Goal: Information Seeking & Learning: Learn about a topic

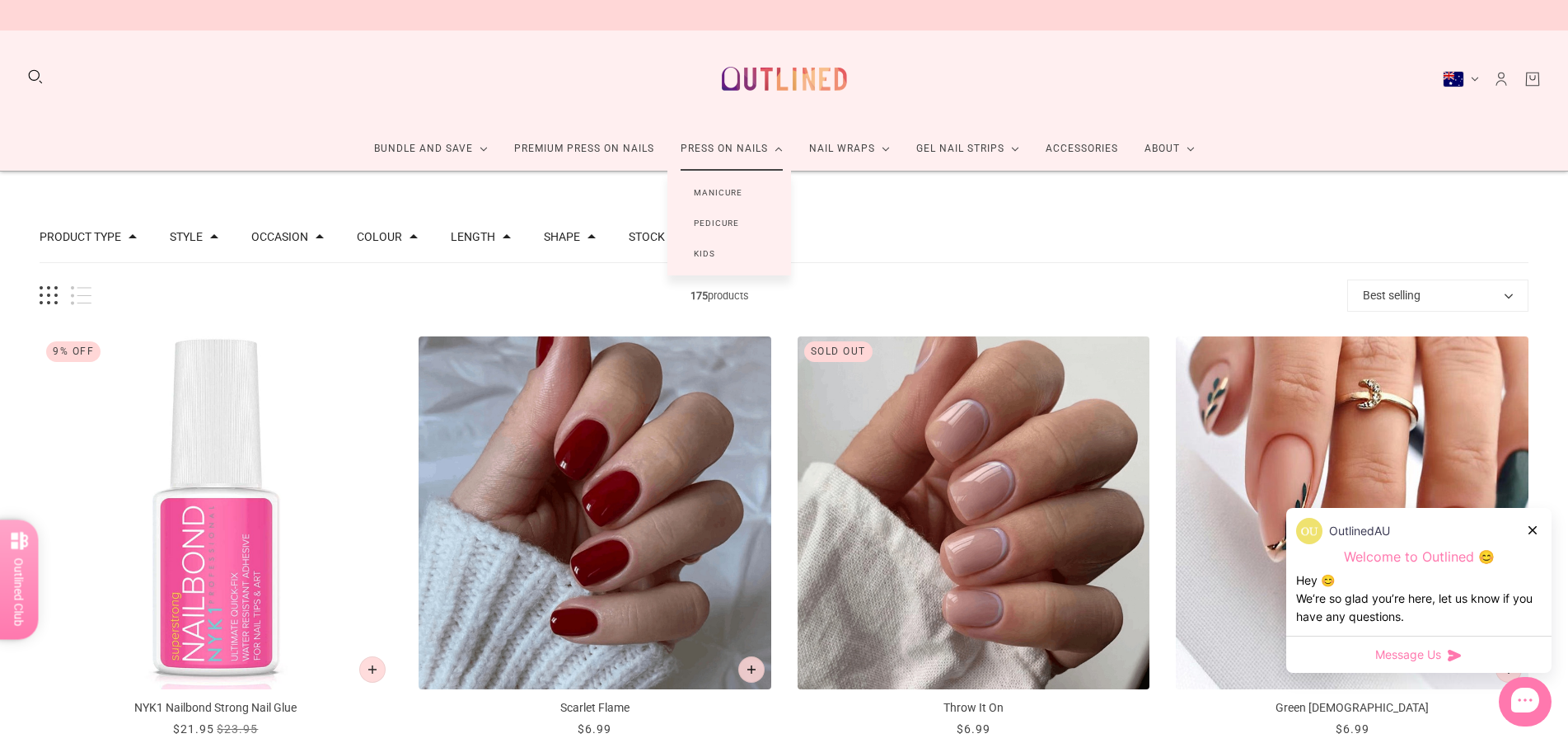
click at [734, 141] on link "Press On Nails" at bounding box center [732, 149] width 129 height 44
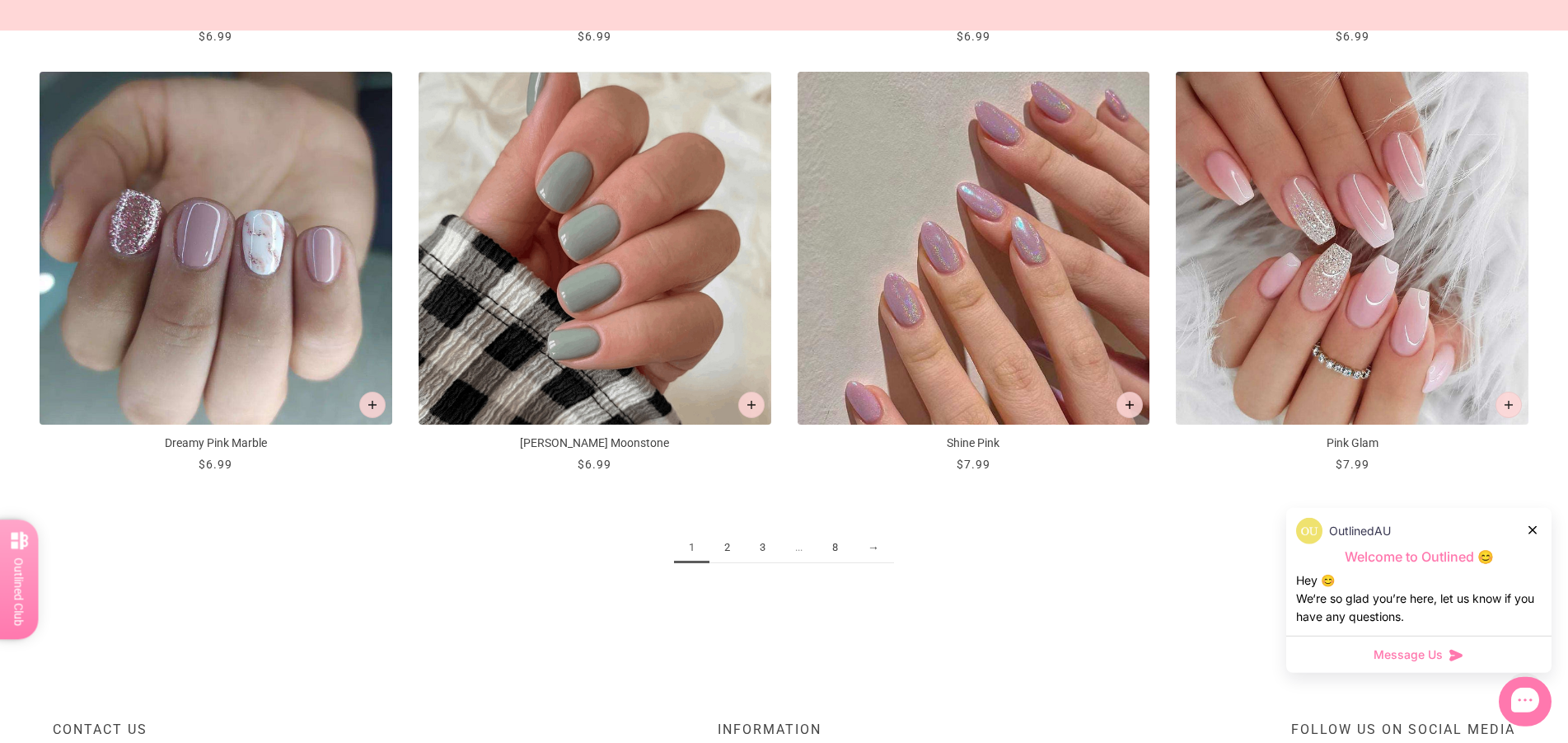
scroll to position [2438, 0]
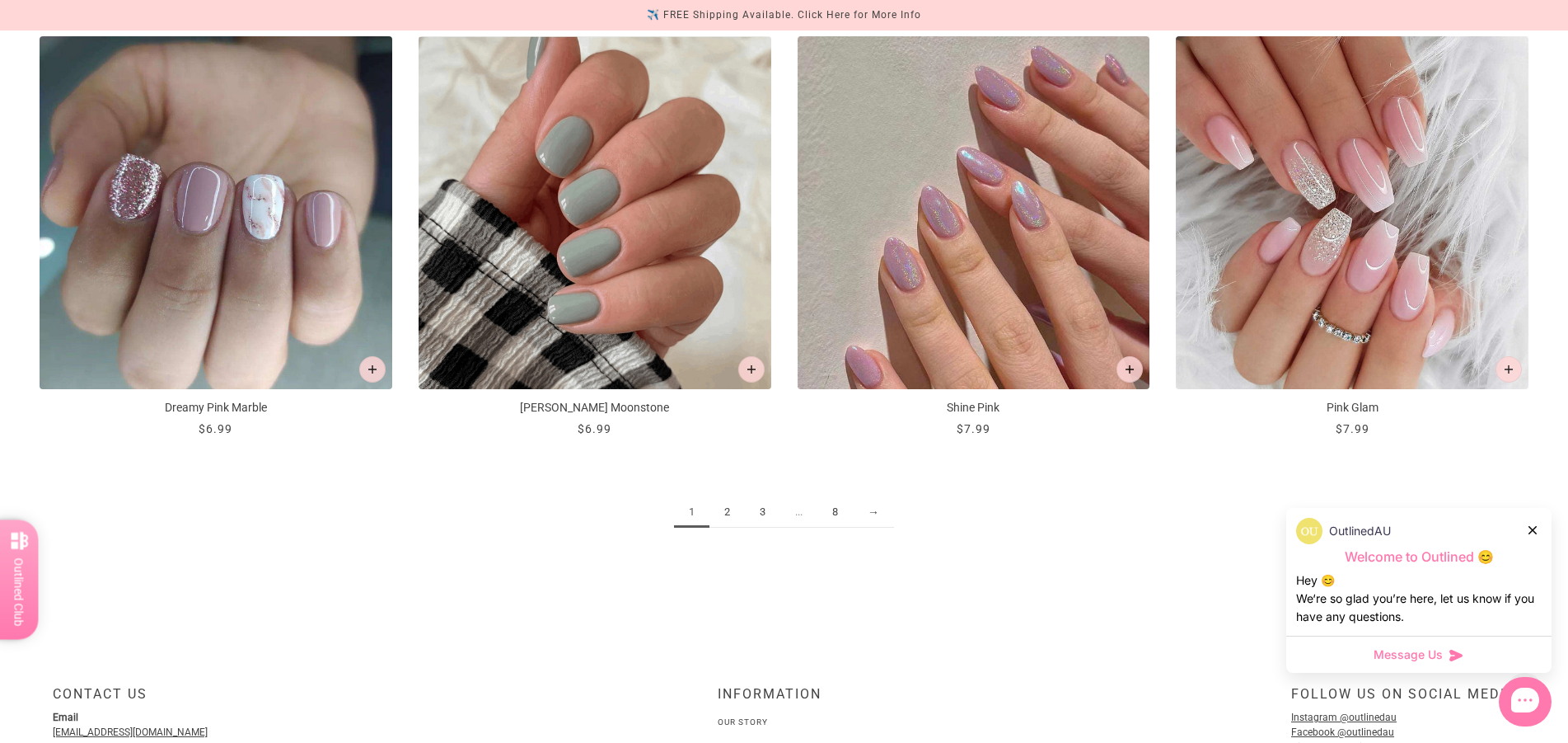
click at [728, 517] on link "2" at bounding box center [727, 511] width 35 height 30
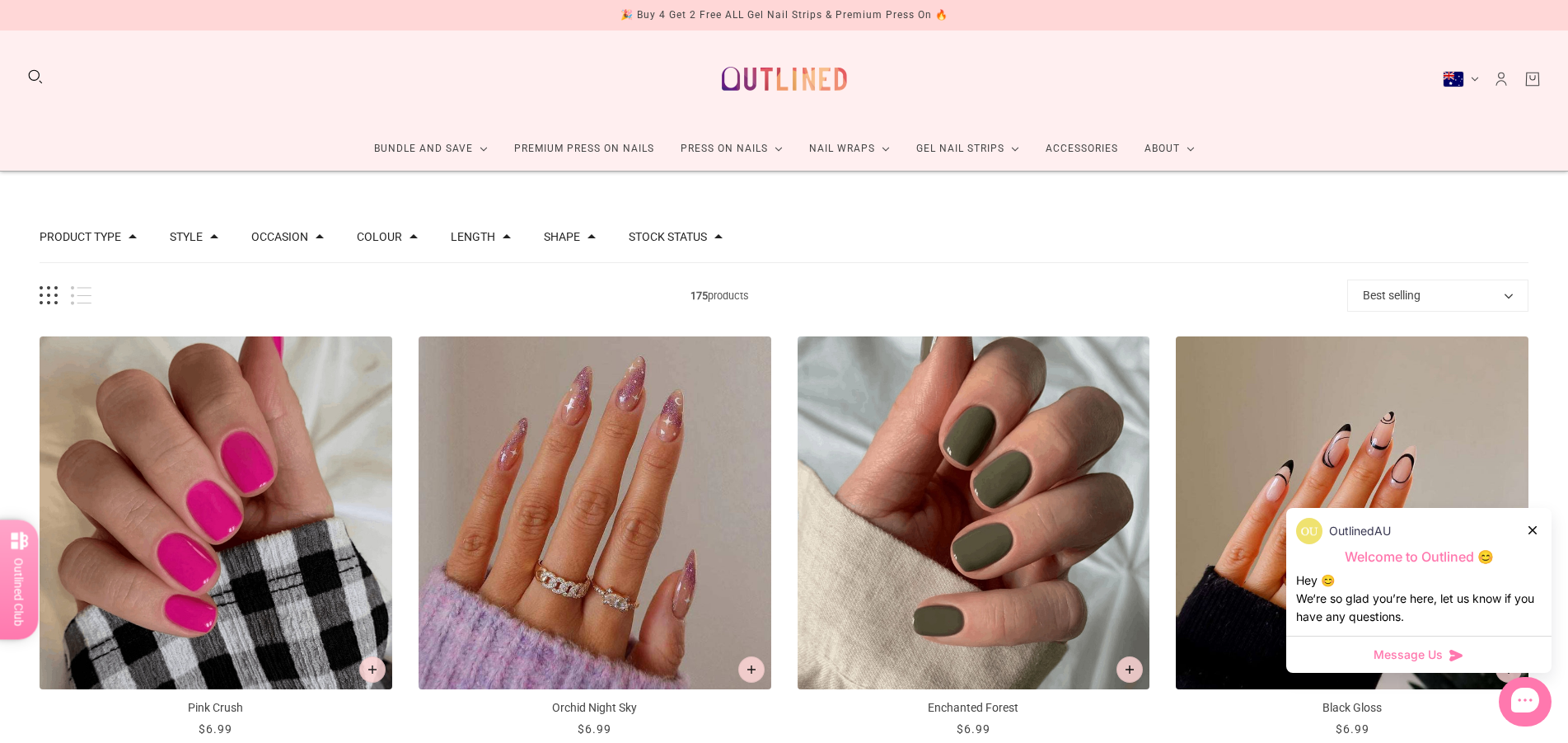
click at [715, 233] on span at bounding box center [719, 237] width 8 height 8
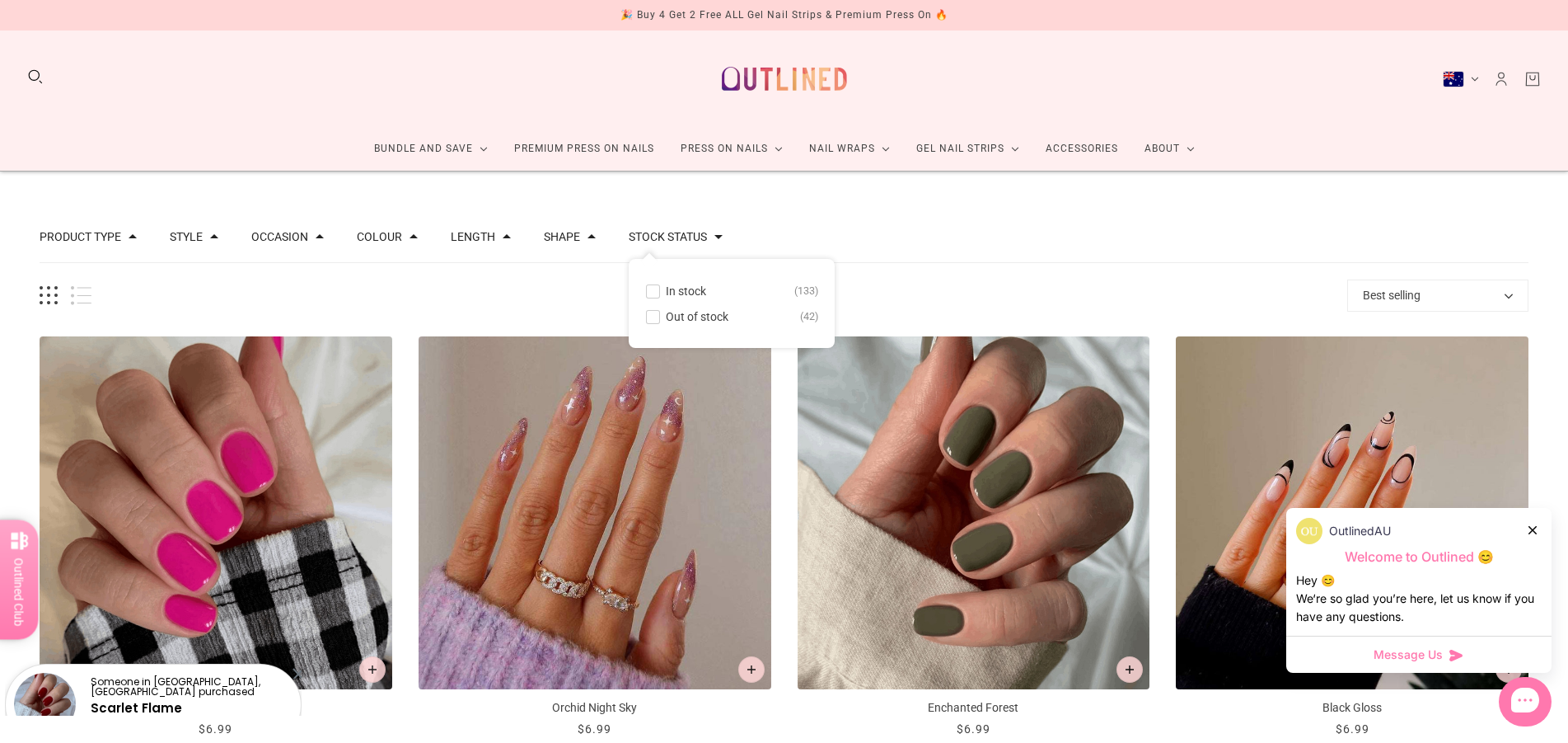
click at [704, 231] on div "Stock status" at bounding box center [675, 238] width 94 height 18
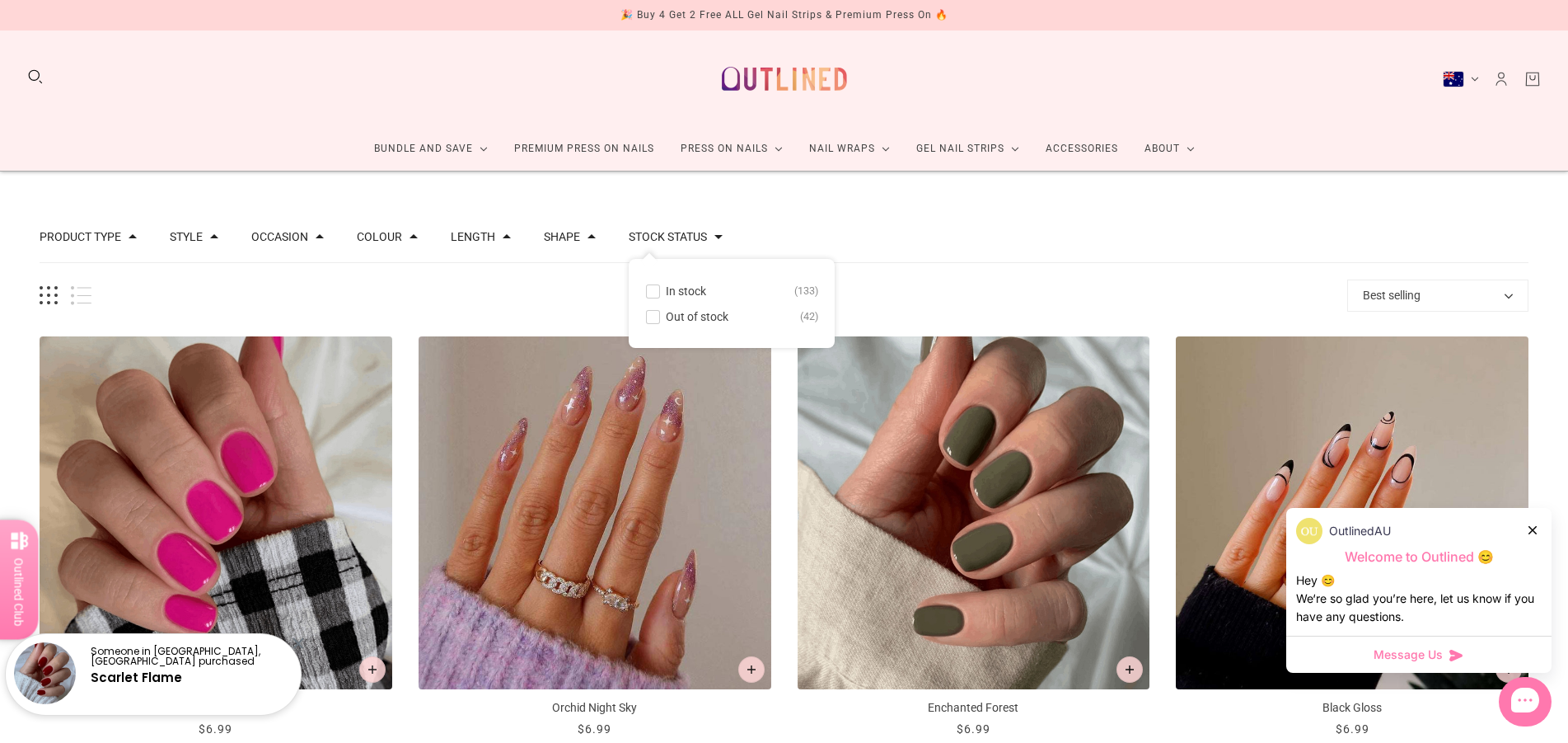
click at [904, 224] on div "Product Type Accessories 1 Press on Manicure 168 Press on Pedicure 6 Style Cat …" at bounding box center [783, 238] width 1489 height 51
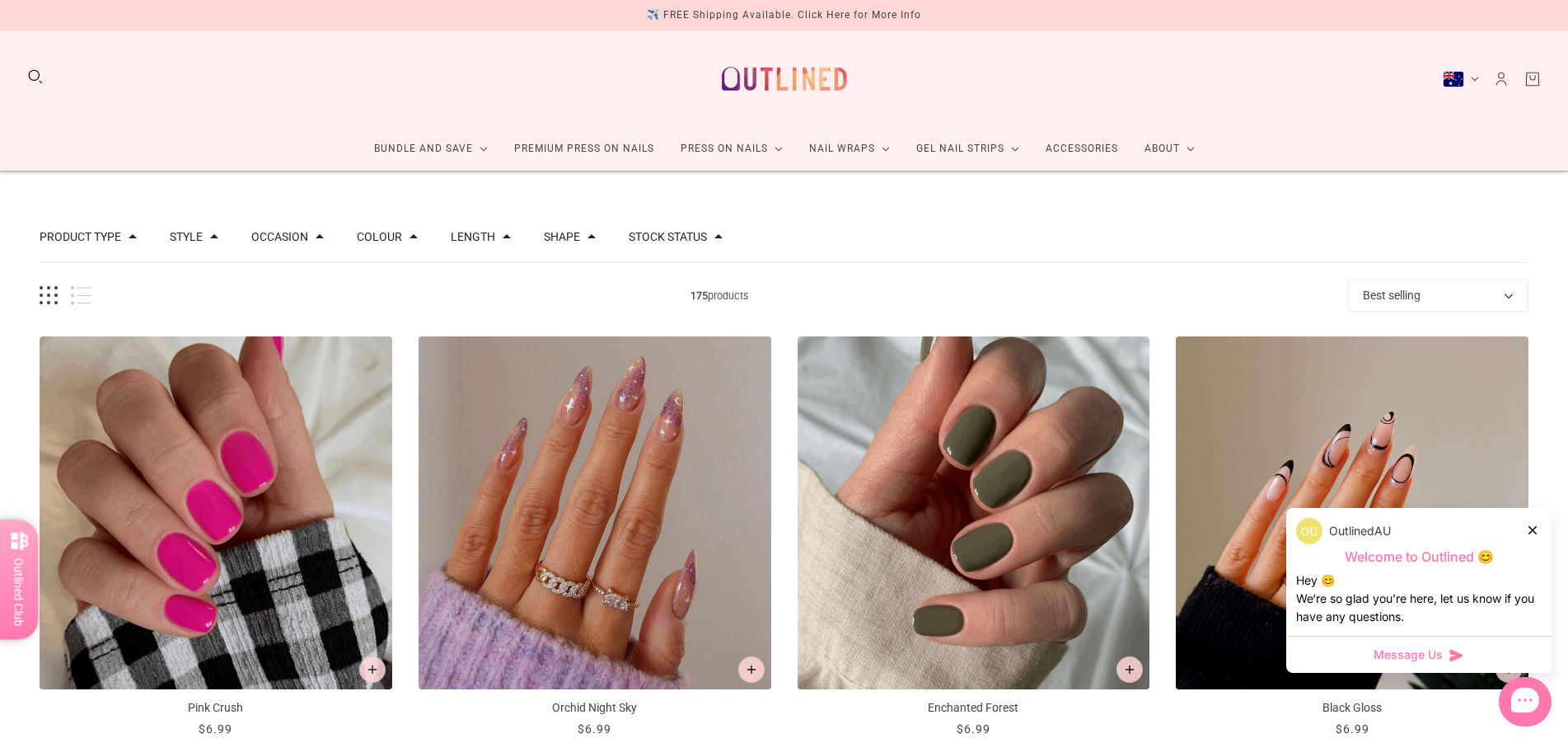
click at [549, 234] on button "Shape" at bounding box center [561, 237] width 36 height 12
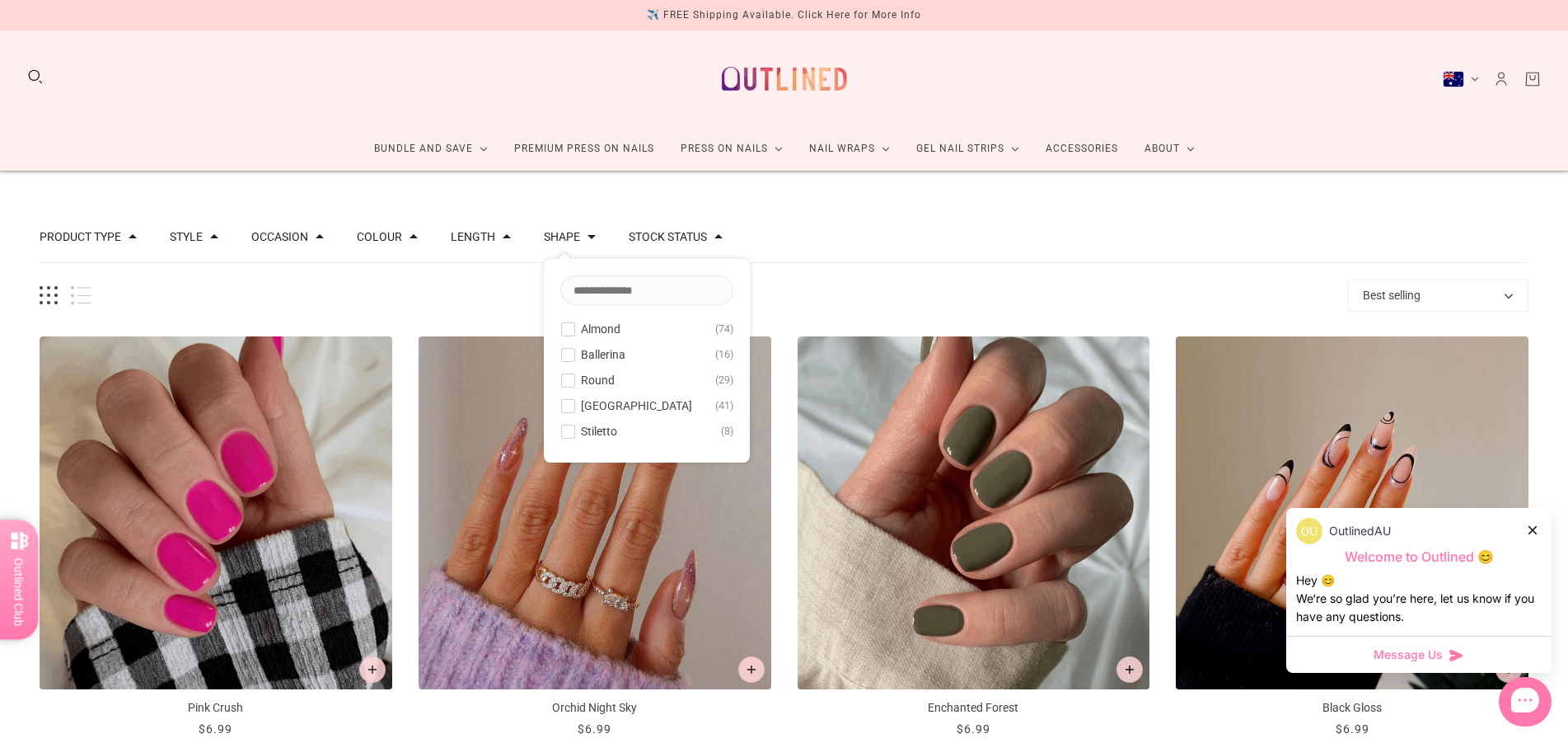
click at [596, 328] on span "Almond" at bounding box center [600, 328] width 39 height 13
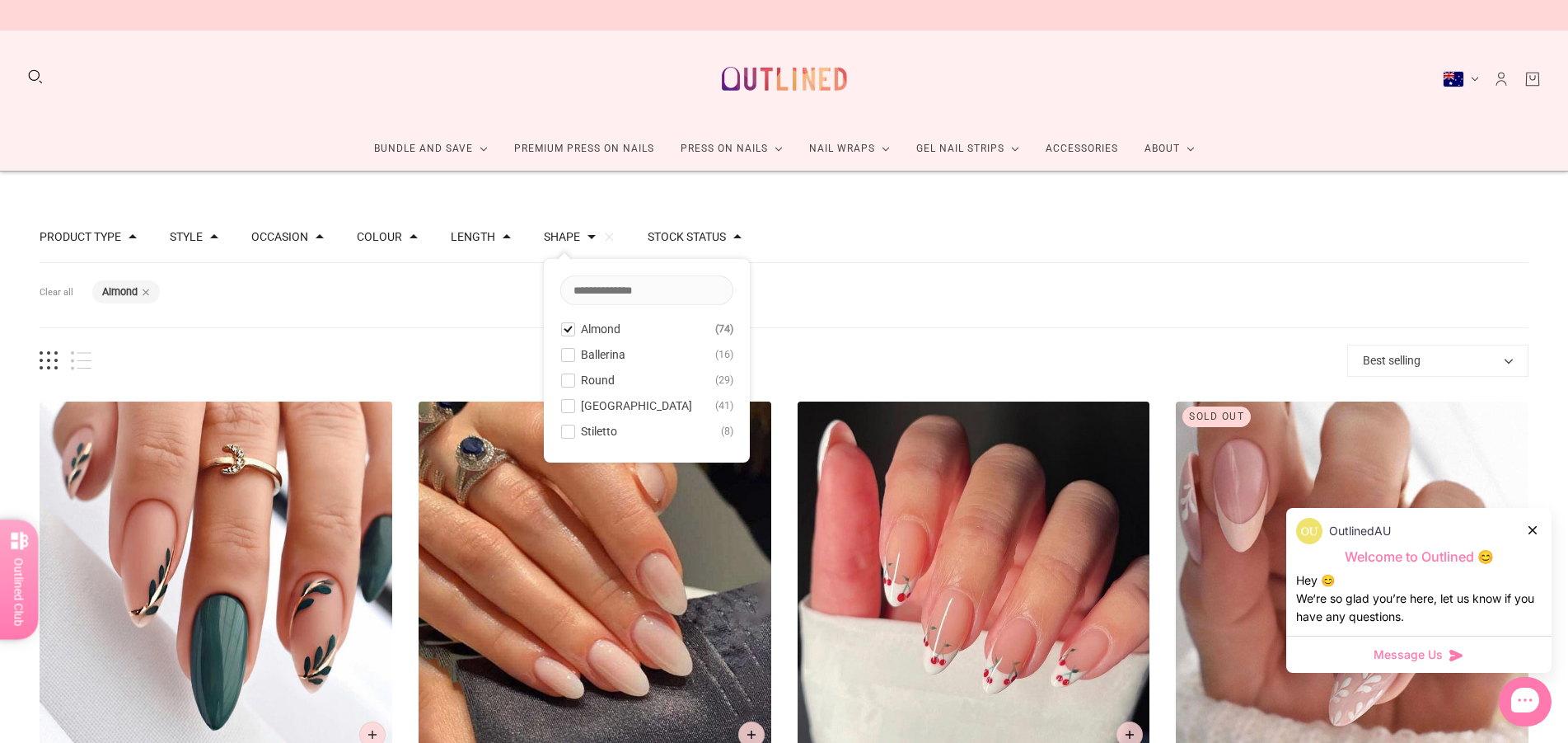
click at [856, 239] on div "Product Type Press on Manicure 74 Style Cat Eye 5 French 19 Glitter 4 Glitter D…" at bounding box center [783, 238] width 1489 height 51
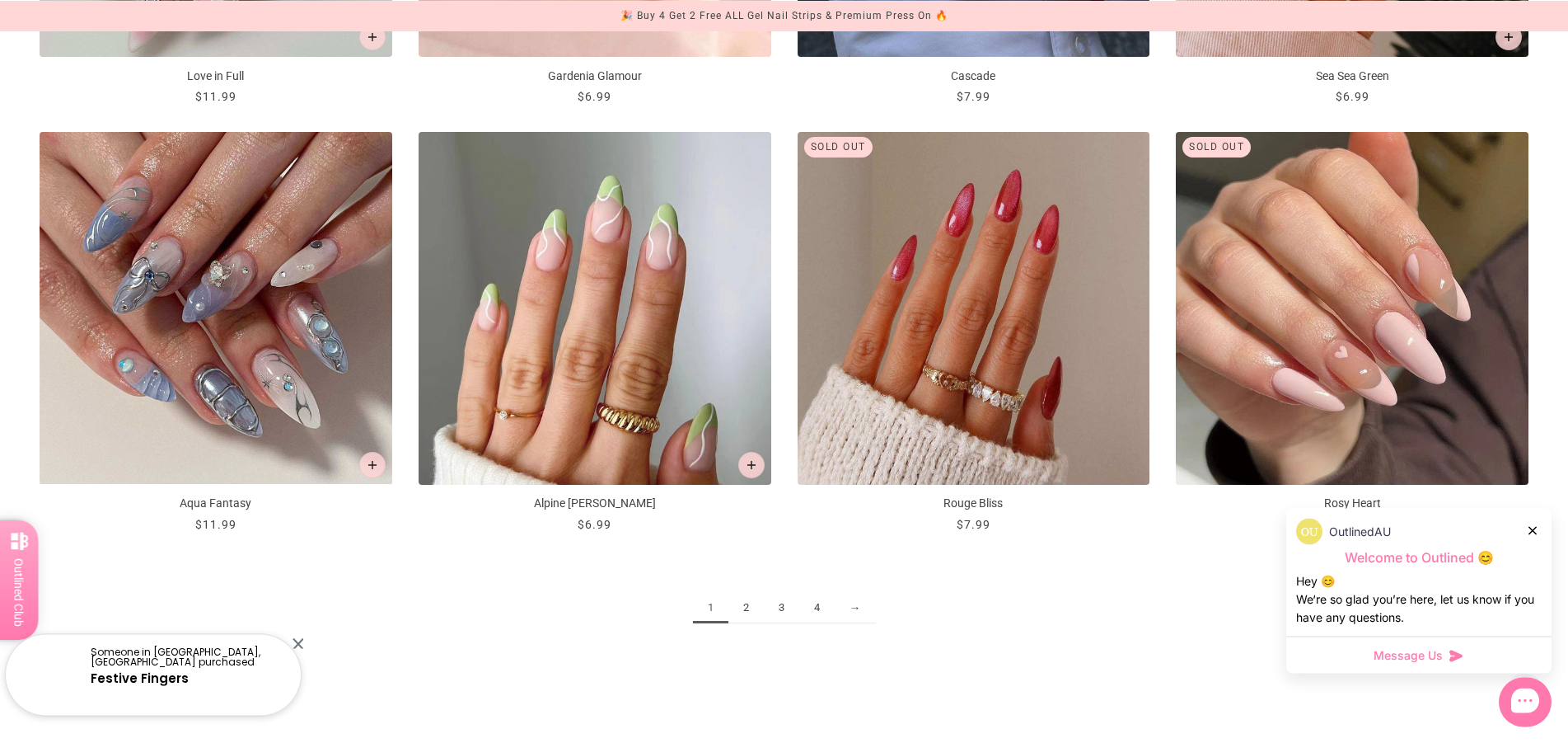
scroll to position [2522, 0]
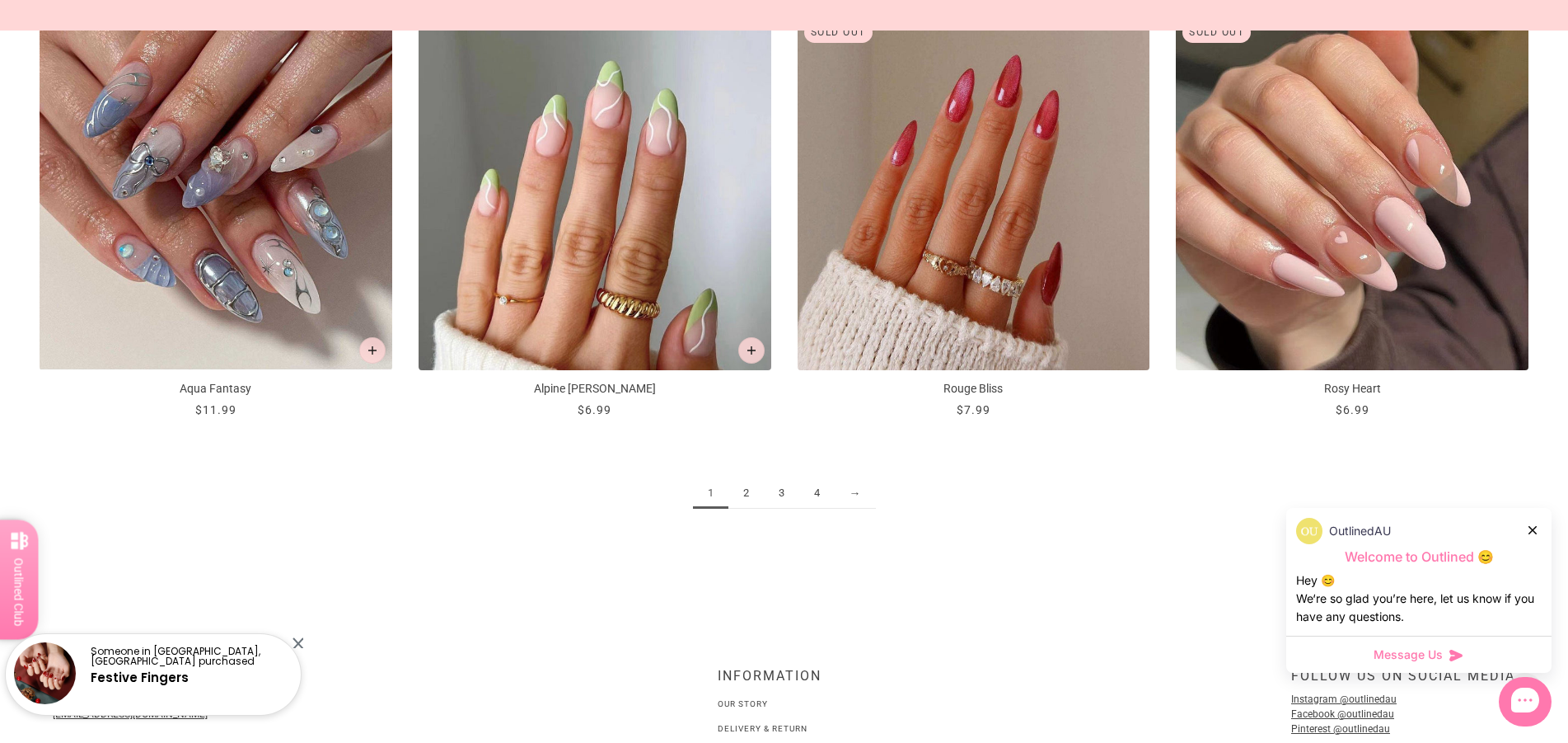
click at [1531, 528] on icon at bounding box center [1533, 530] width 8 height 8
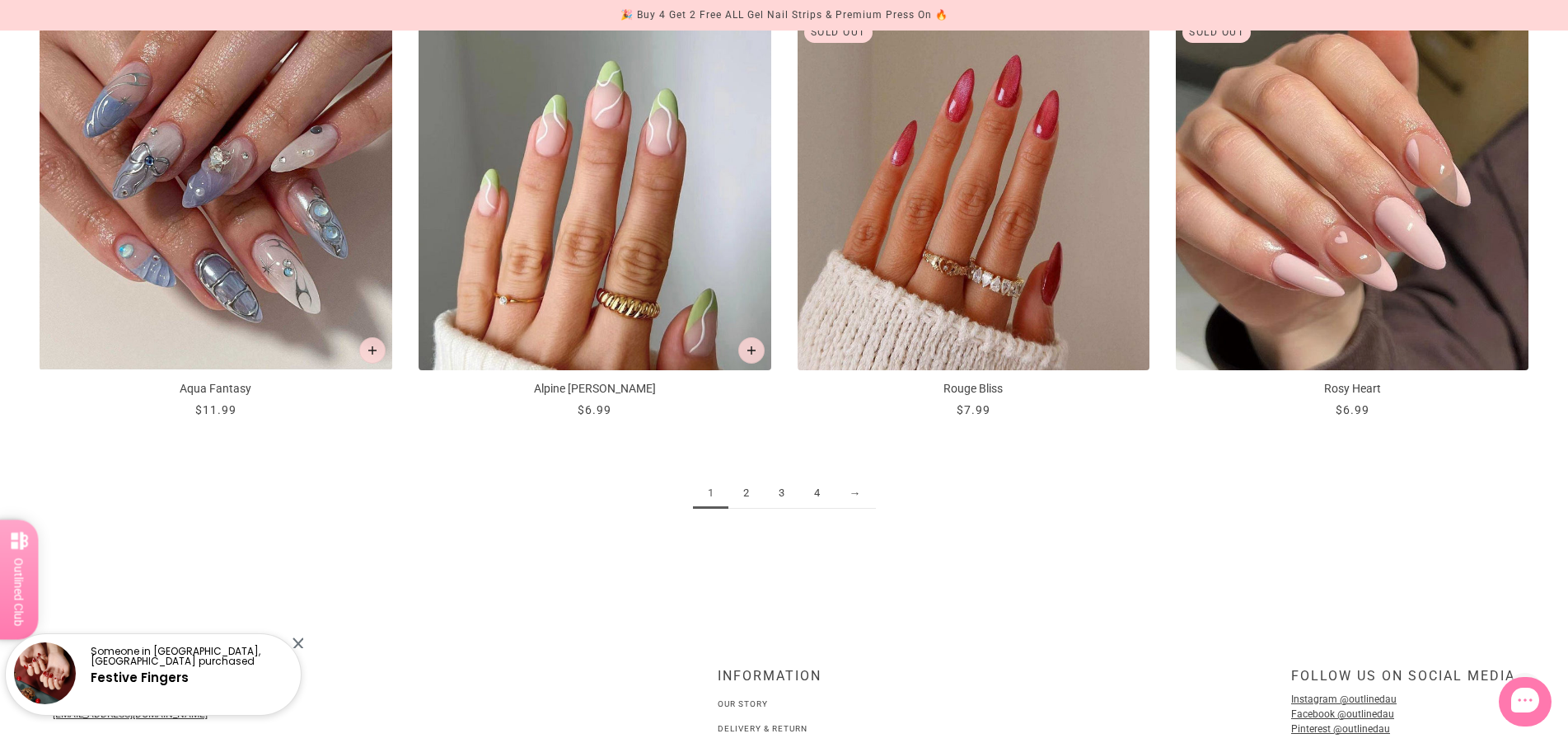
click at [849, 490] on link "→" at bounding box center [855, 493] width 41 height 30
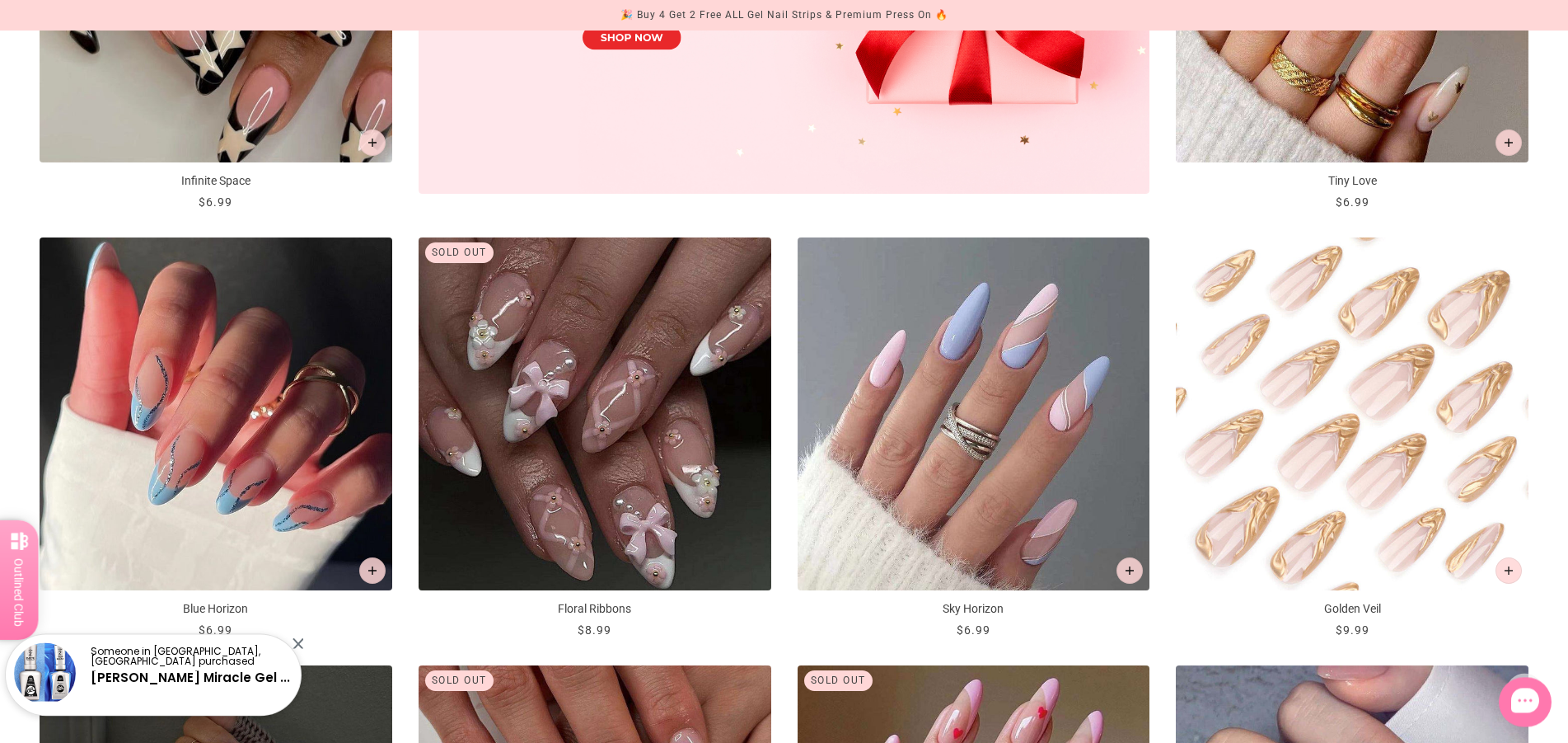
scroll to position [1093, 0]
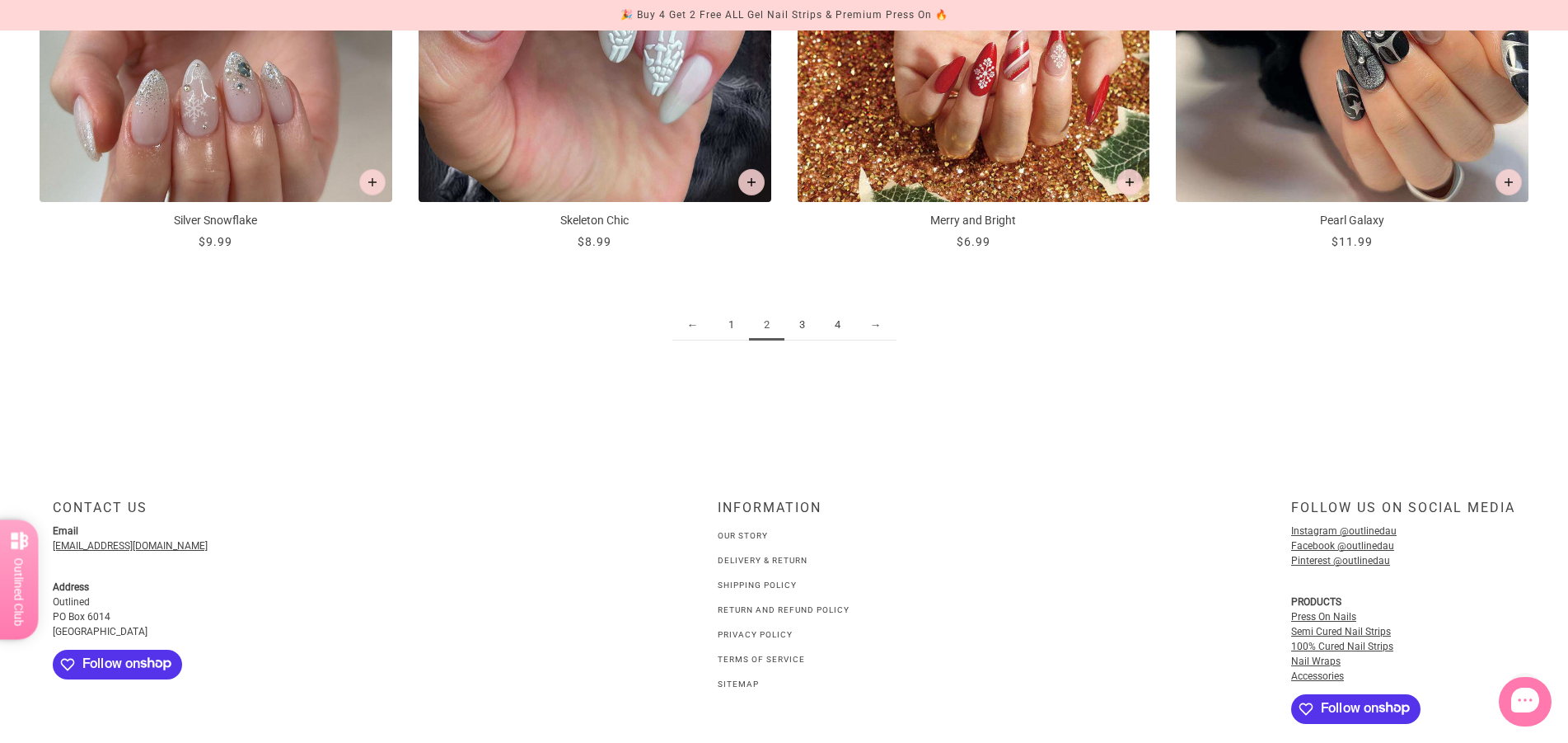
click at [883, 324] on link "→" at bounding box center [876, 325] width 41 height 30
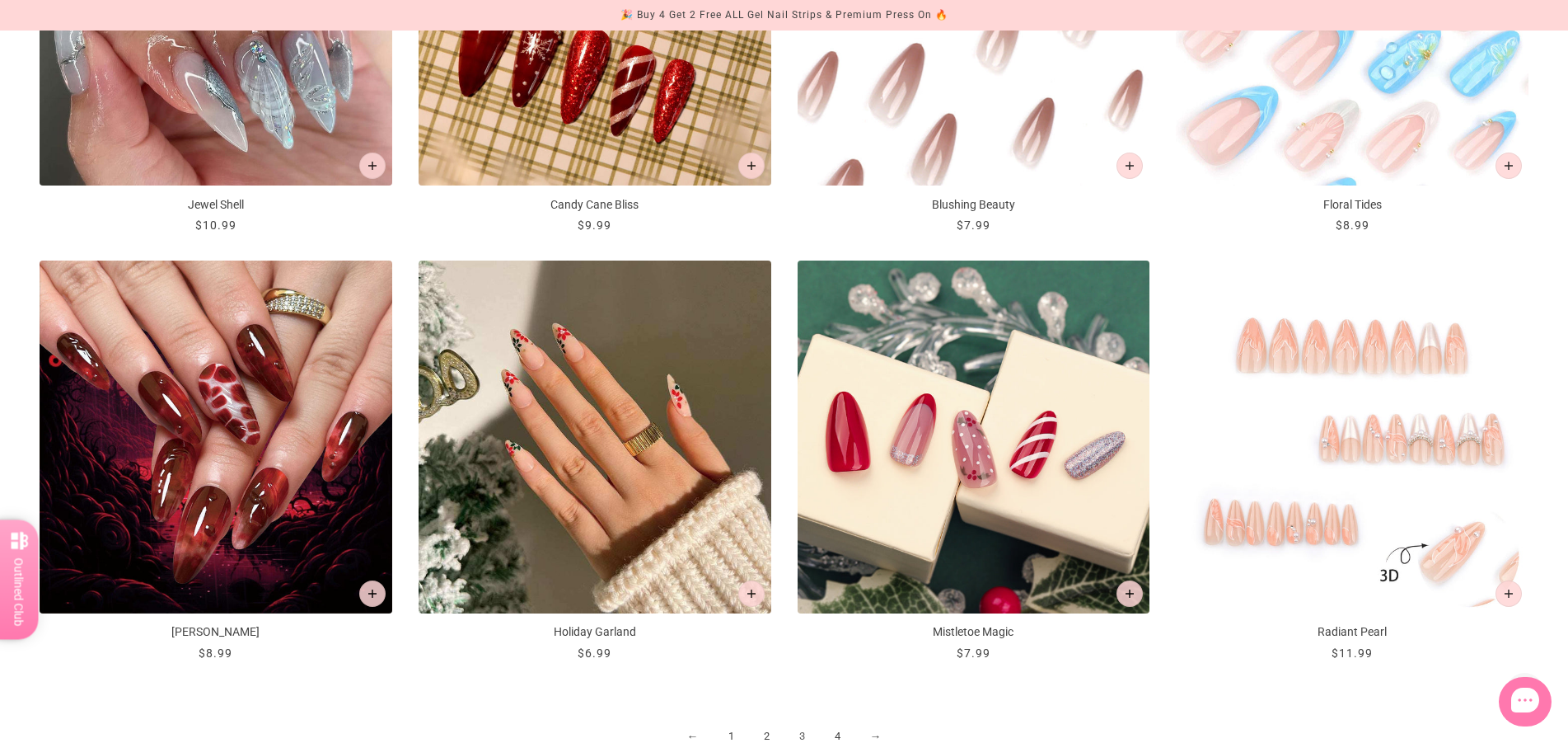
scroll to position [2438, 0]
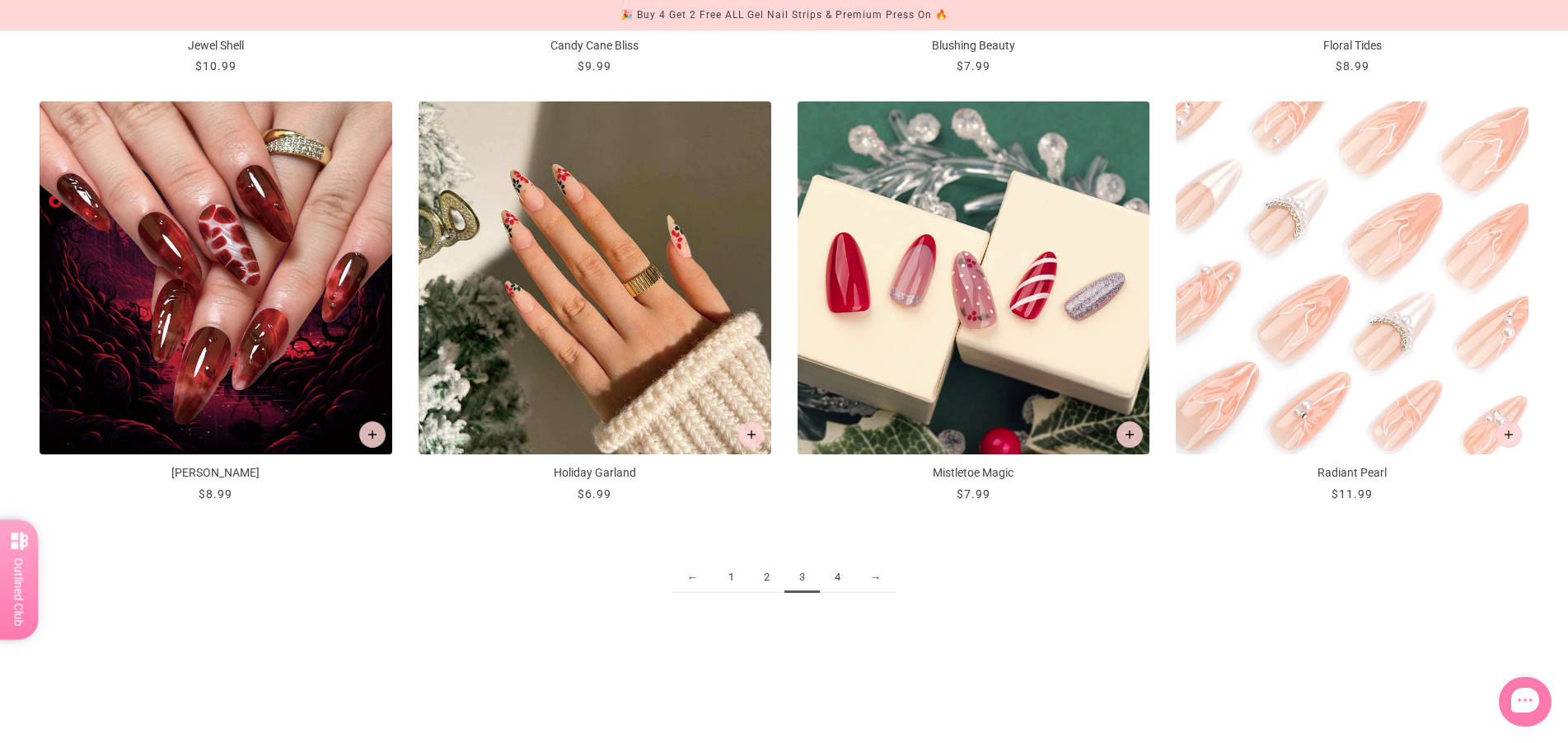
click at [876, 574] on link "→" at bounding box center [876, 577] width 41 height 30
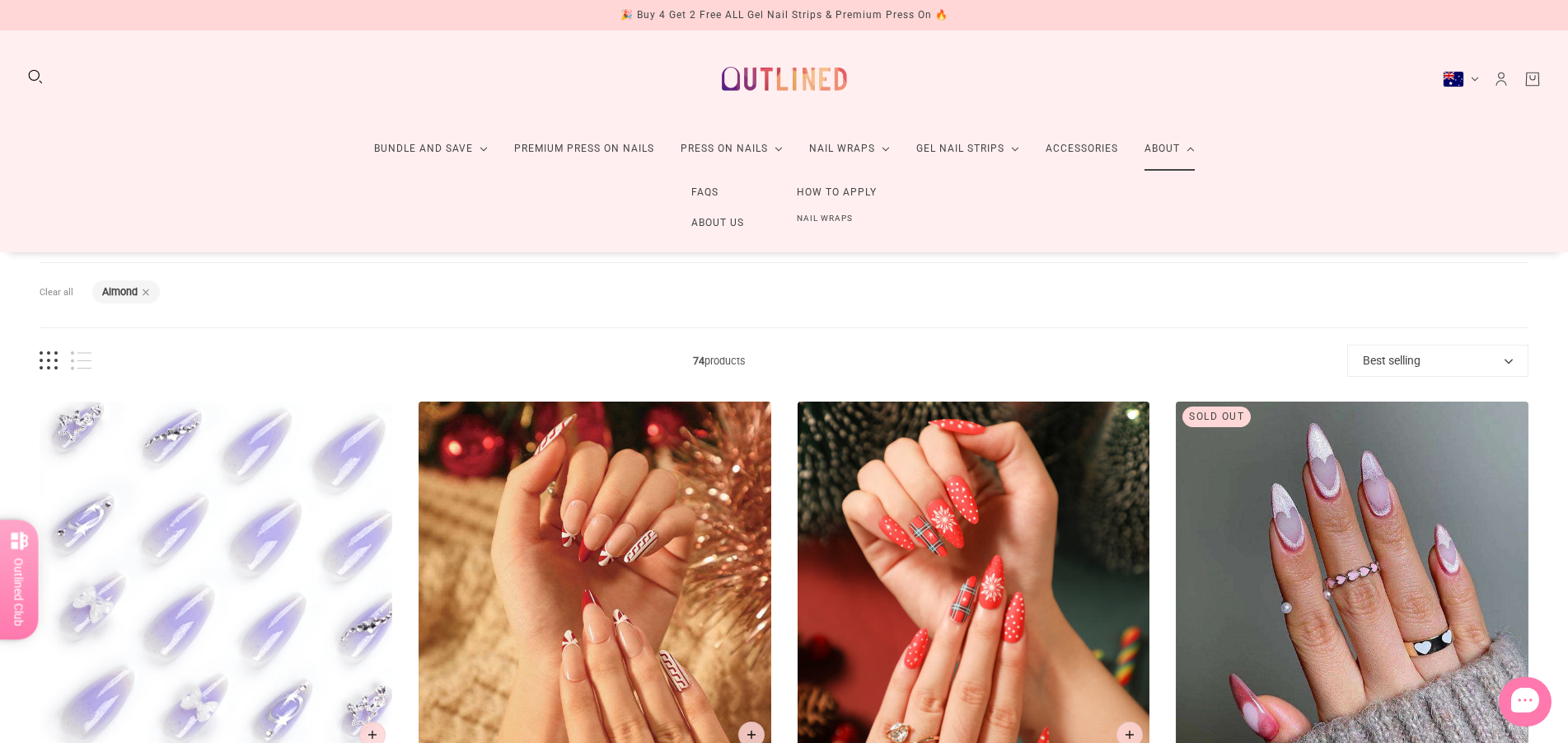
click at [711, 223] on link "About Us" at bounding box center [718, 222] width 106 height 30
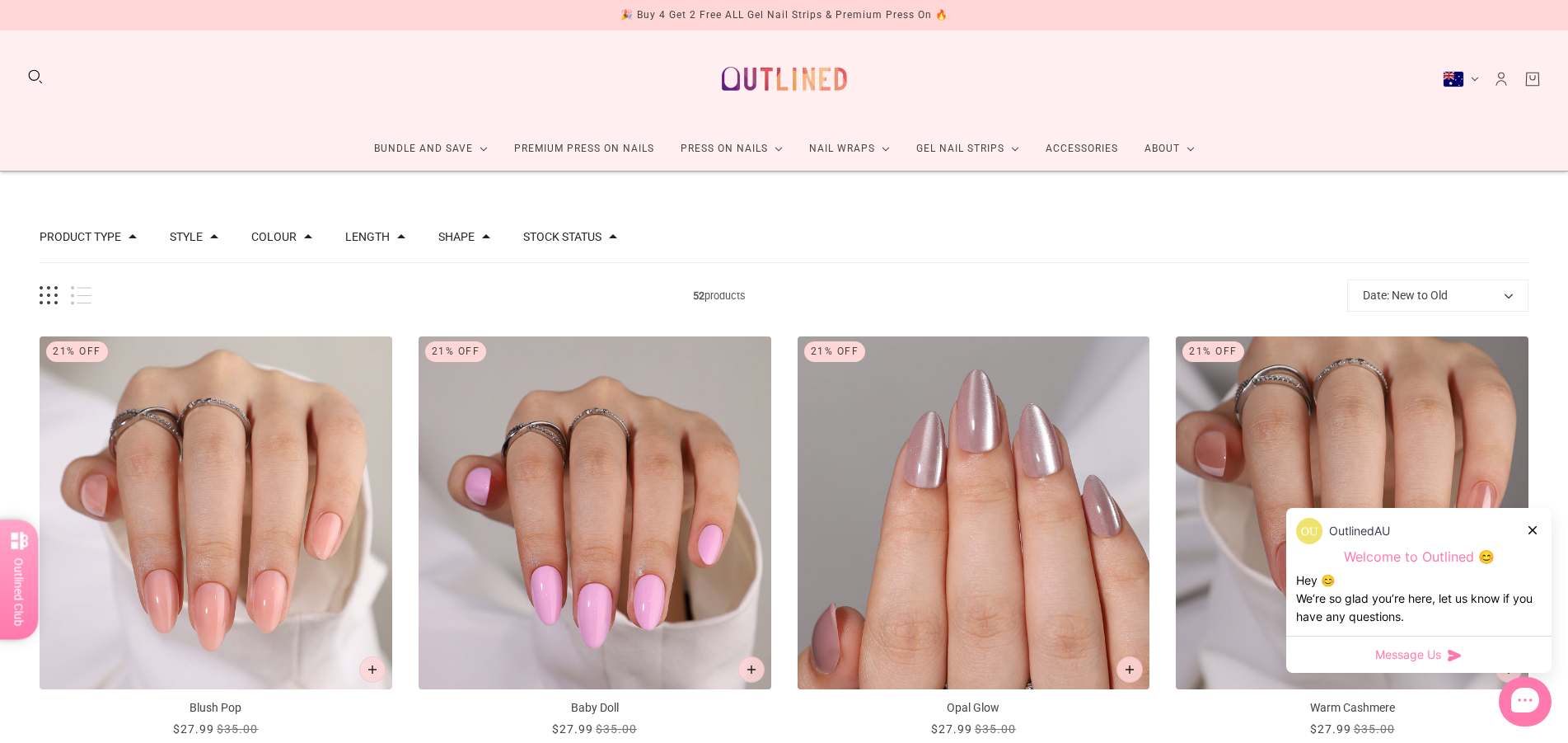
click at [482, 237] on span at bounding box center [486, 237] width 8 height 8
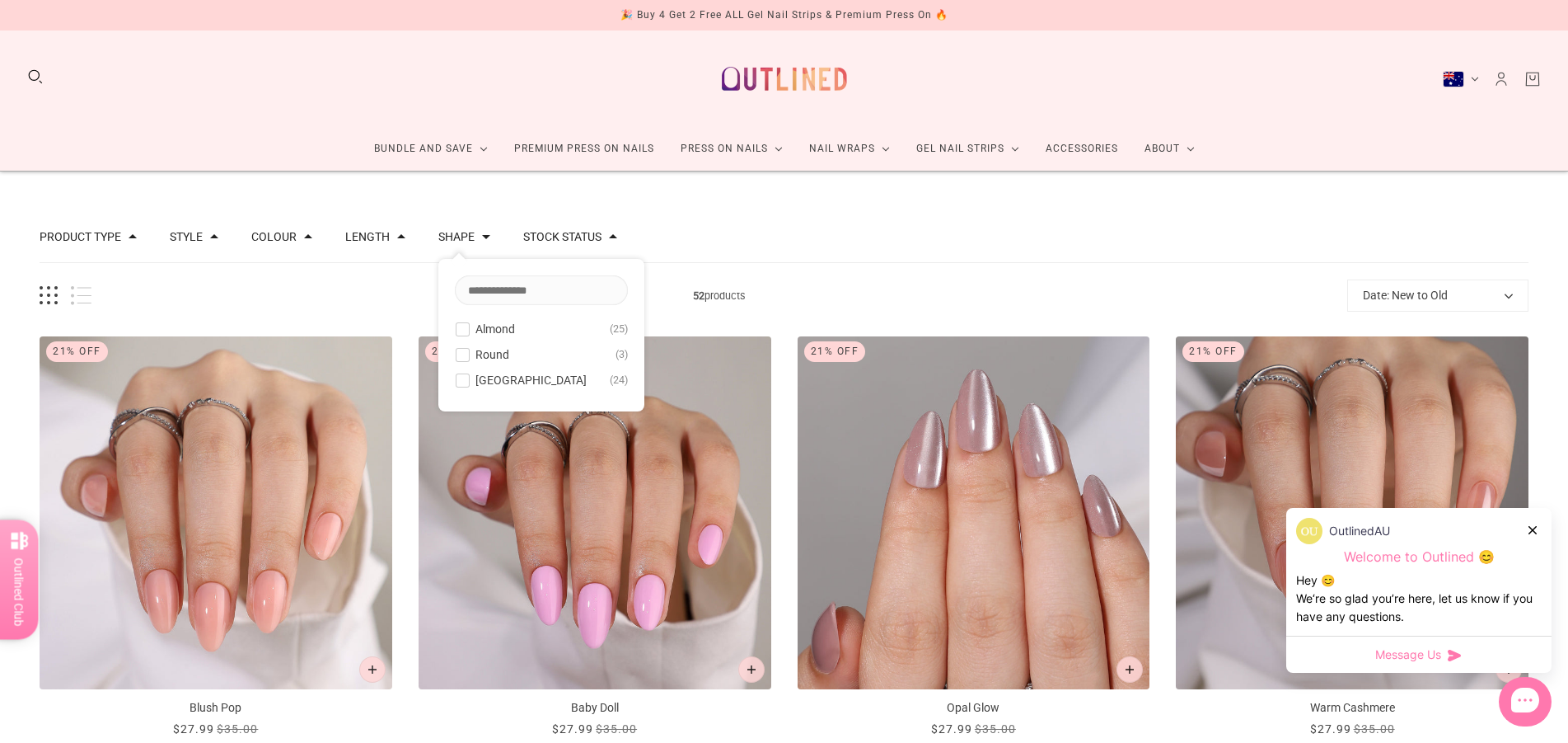
click at [493, 333] on span "Almond" at bounding box center [495, 328] width 39 height 13
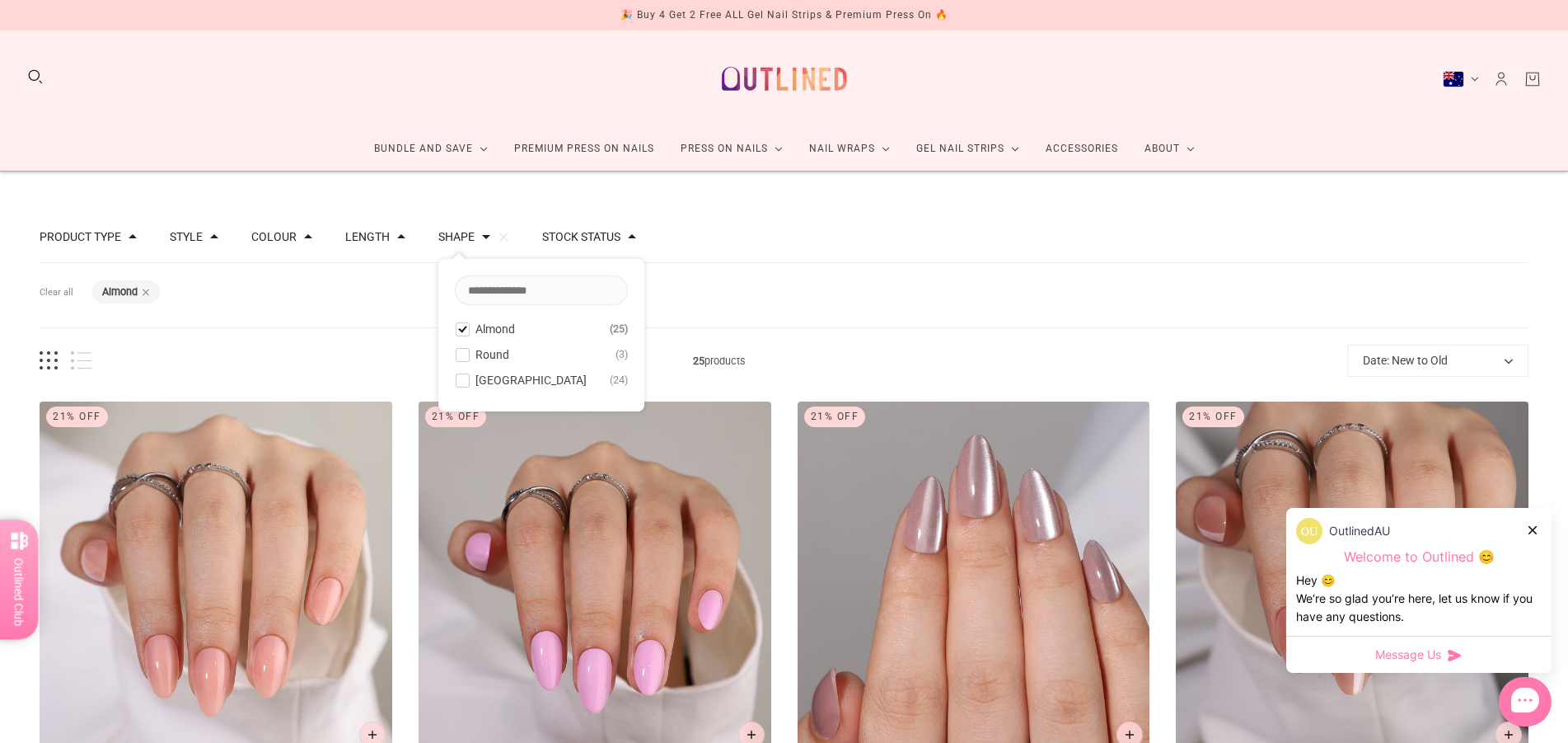
click at [828, 234] on div "Product type Press on Manicure 25 Style Cat Eye 3 French 4 Glitter 1 Nail Art 1…" at bounding box center [783, 238] width 1489 height 51
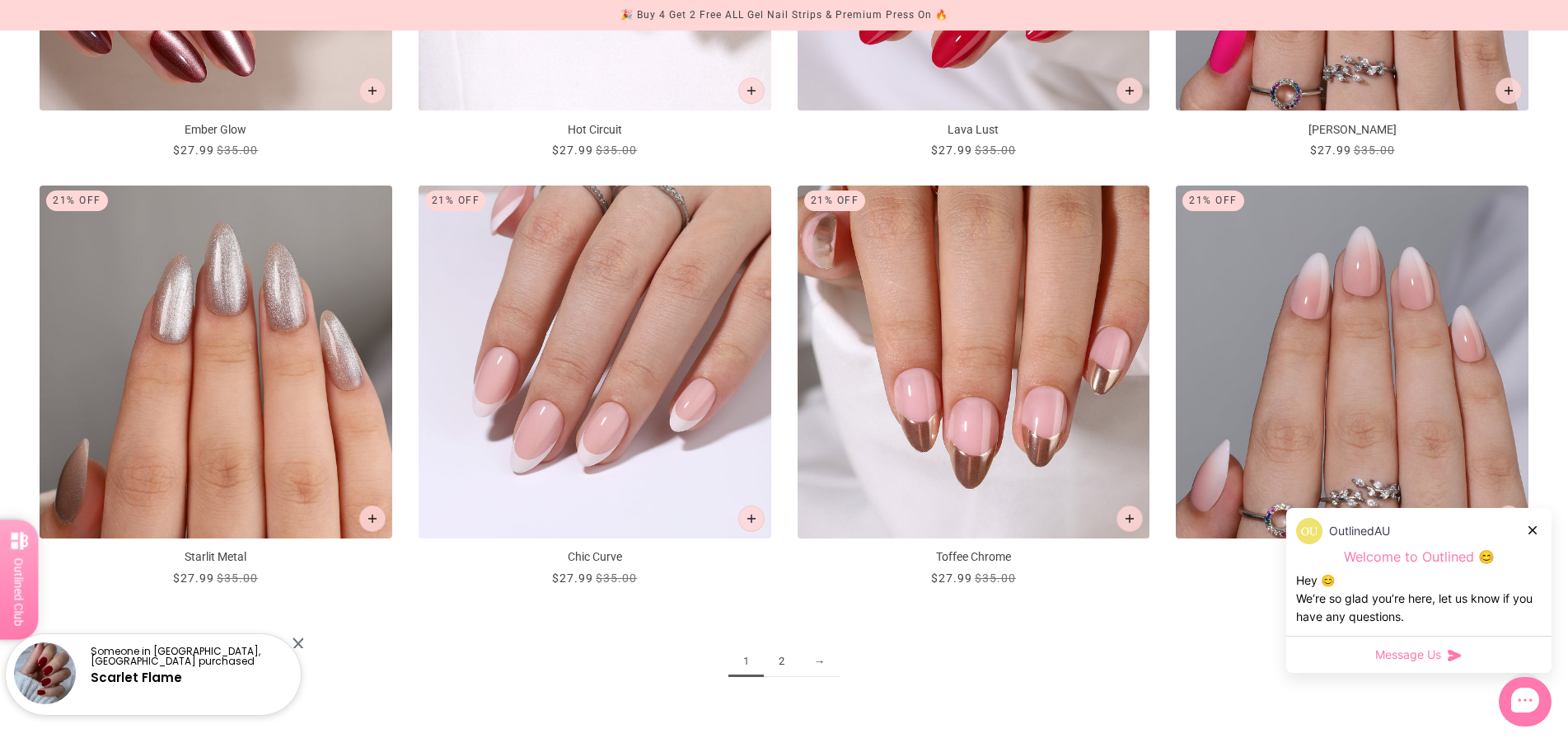
scroll to position [2690, 0]
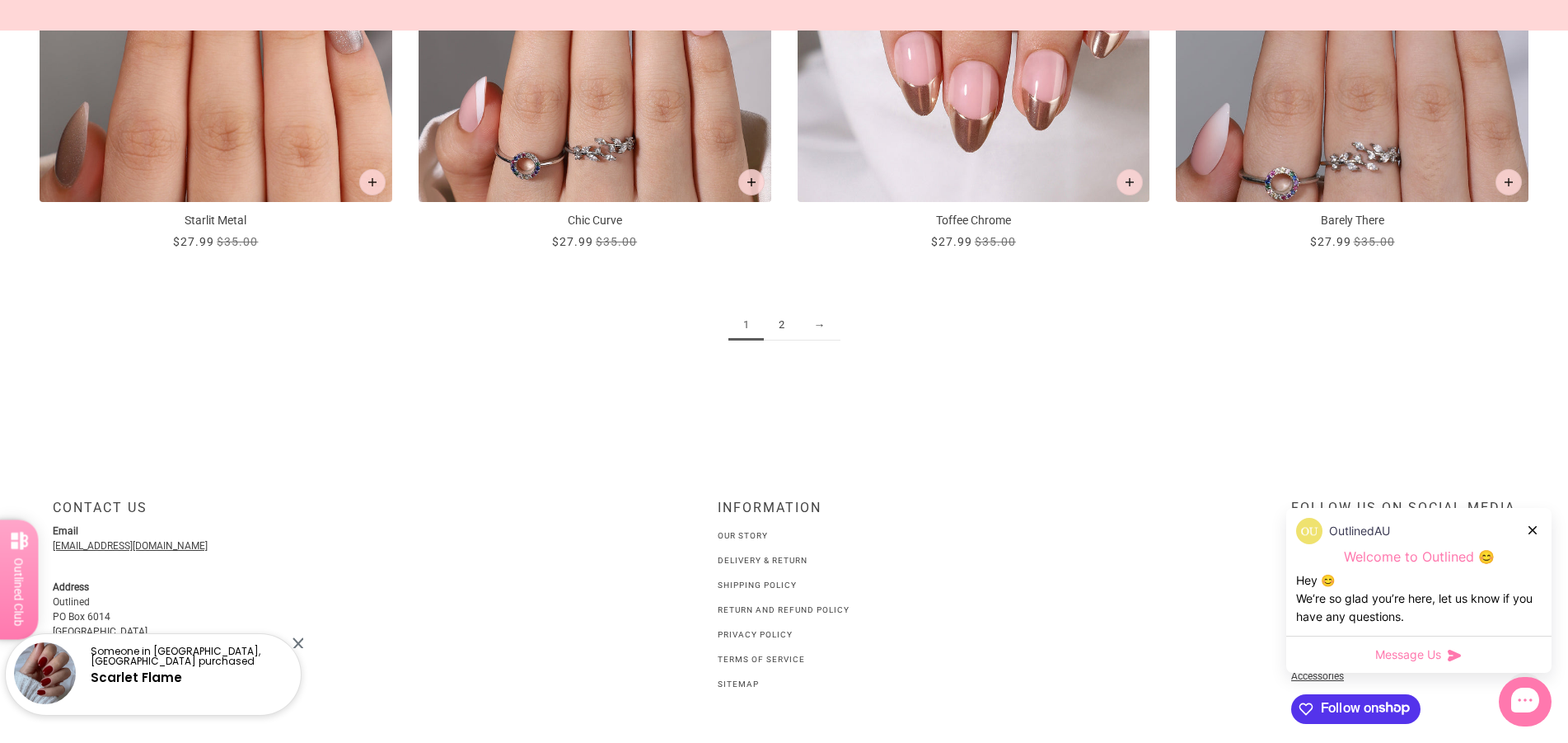
click at [791, 319] on link "2" at bounding box center [782, 325] width 35 height 30
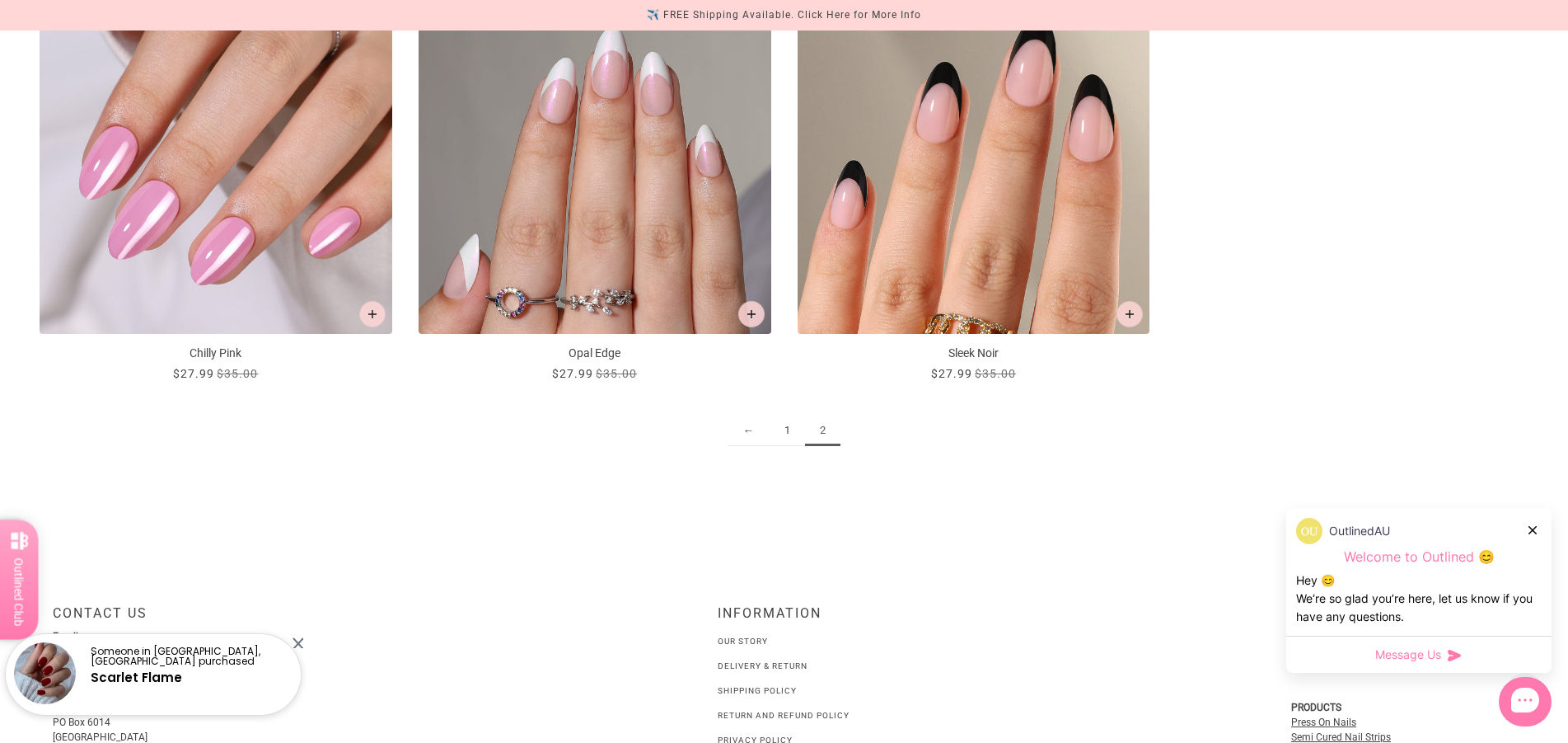
scroll to position [618, 0]
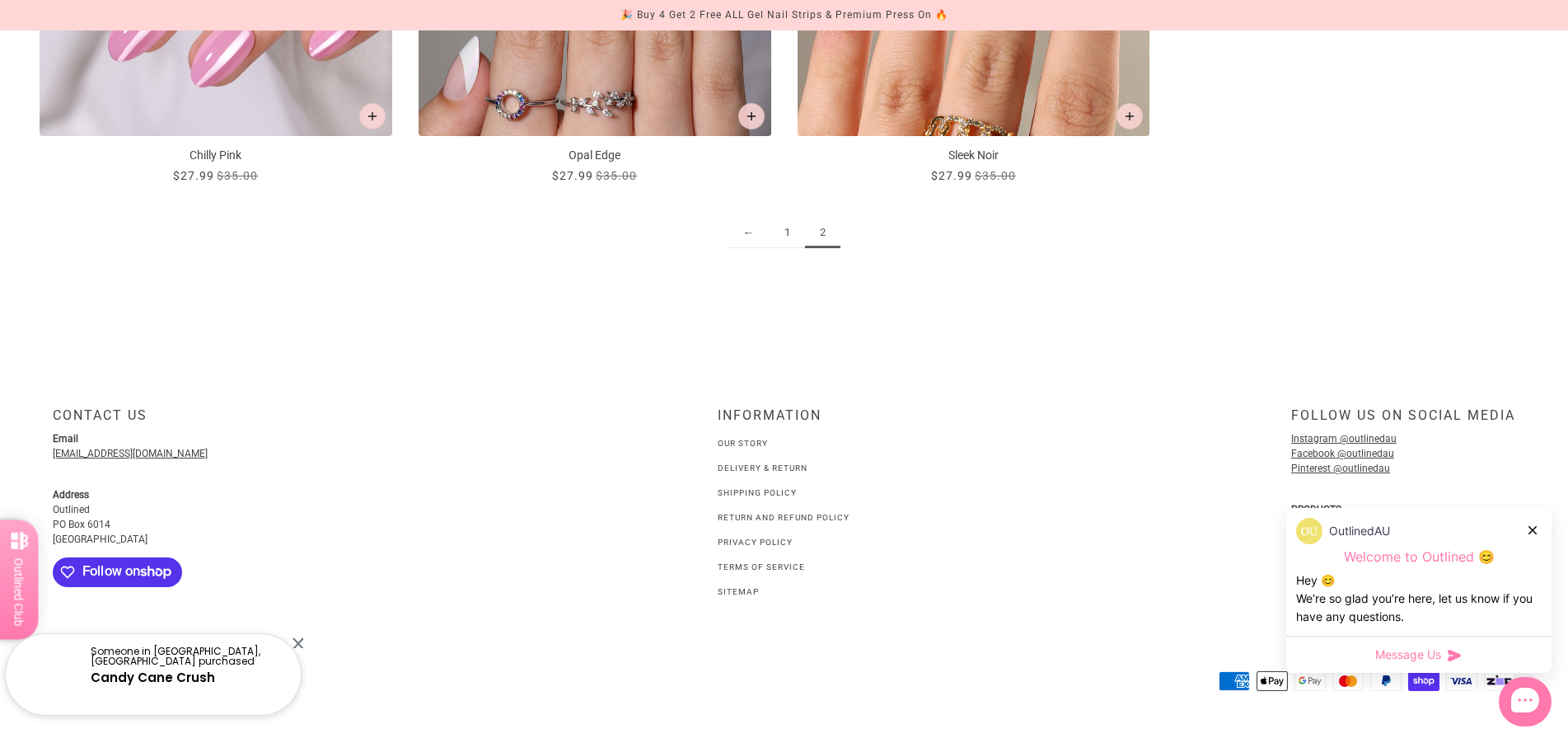
click at [763, 486] on li "Shipping Policy" at bounding box center [783, 492] width 132 height 19
click at [755, 470] on link "Delivery & Return" at bounding box center [762, 467] width 90 height 9
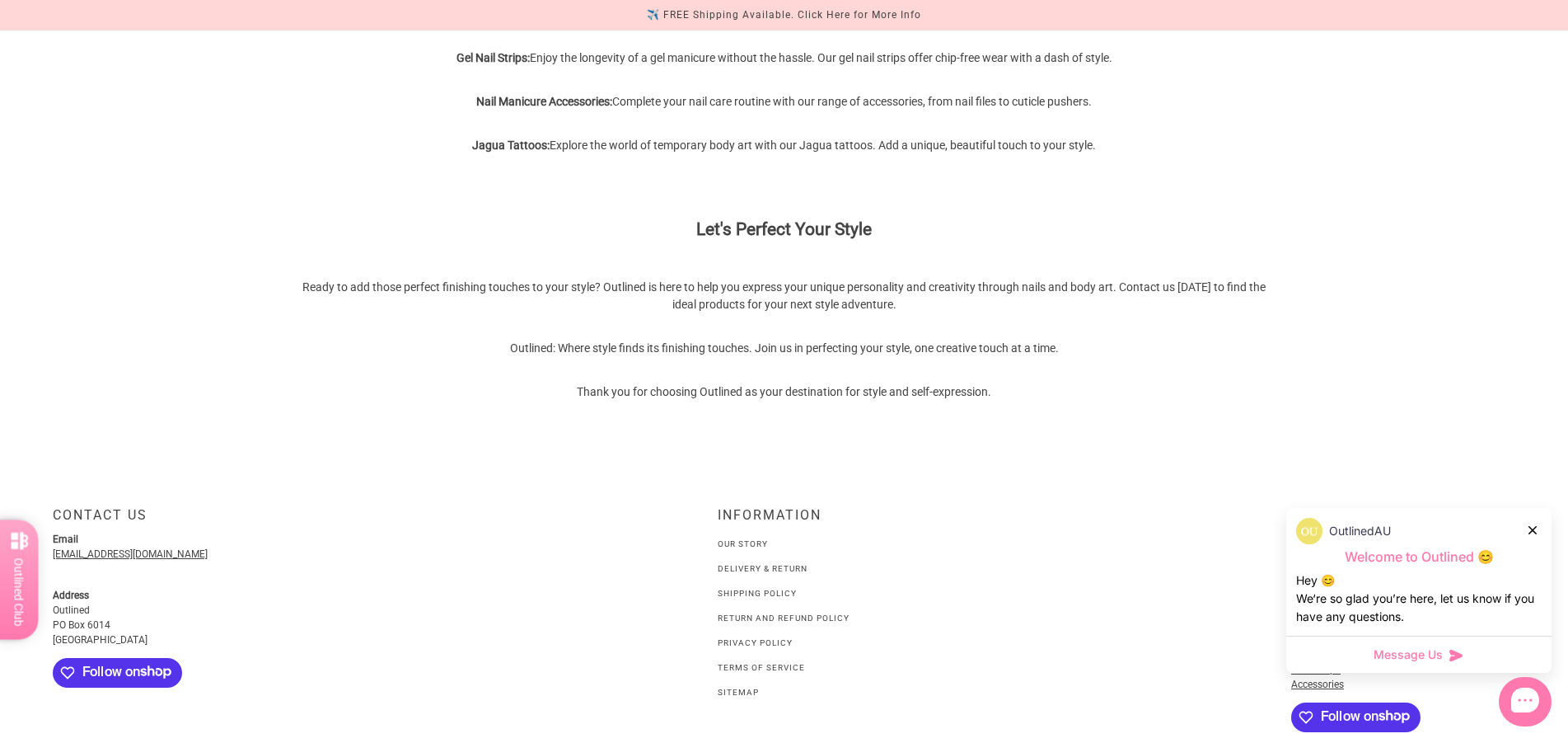
scroll to position [1009, 0]
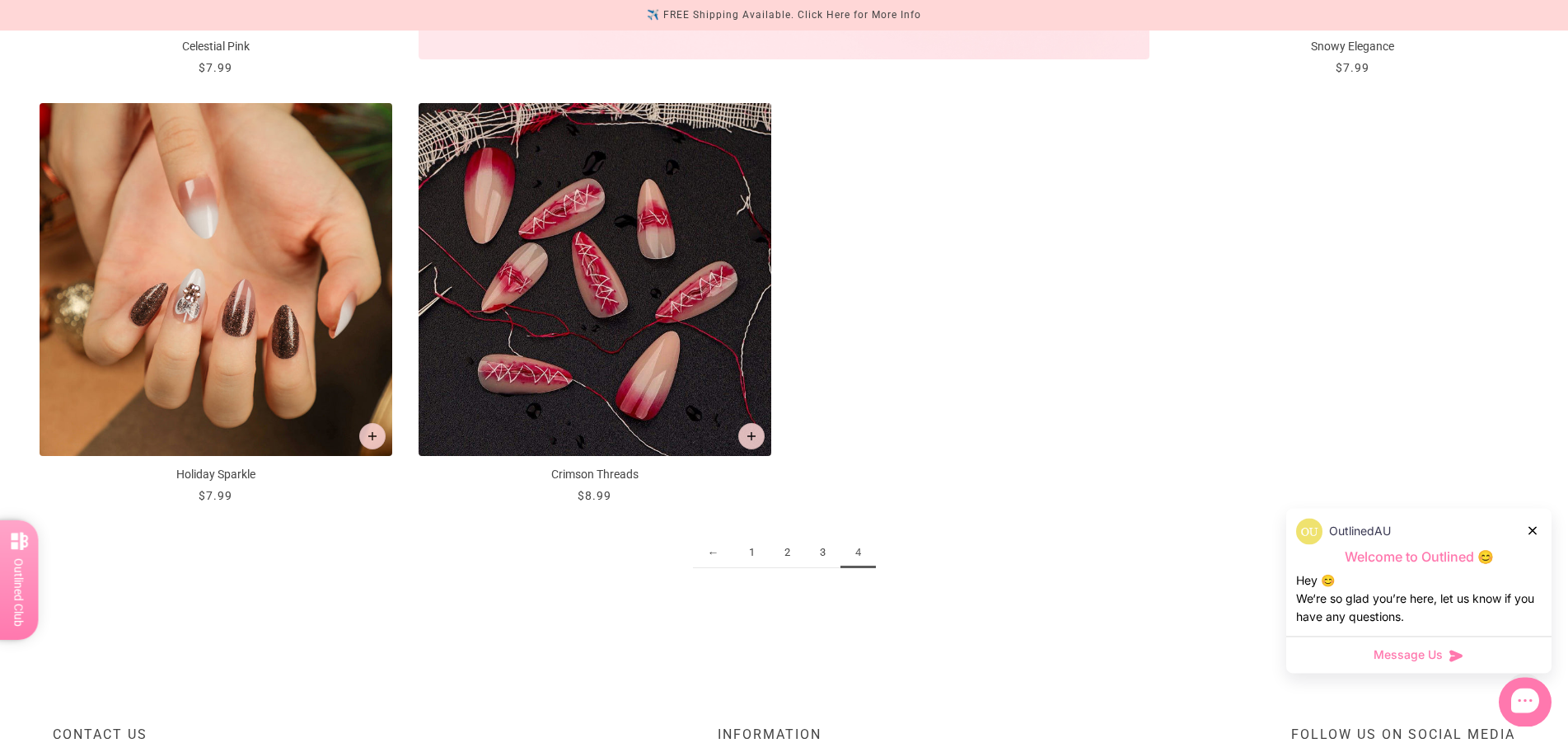
scroll to position [1177, 0]
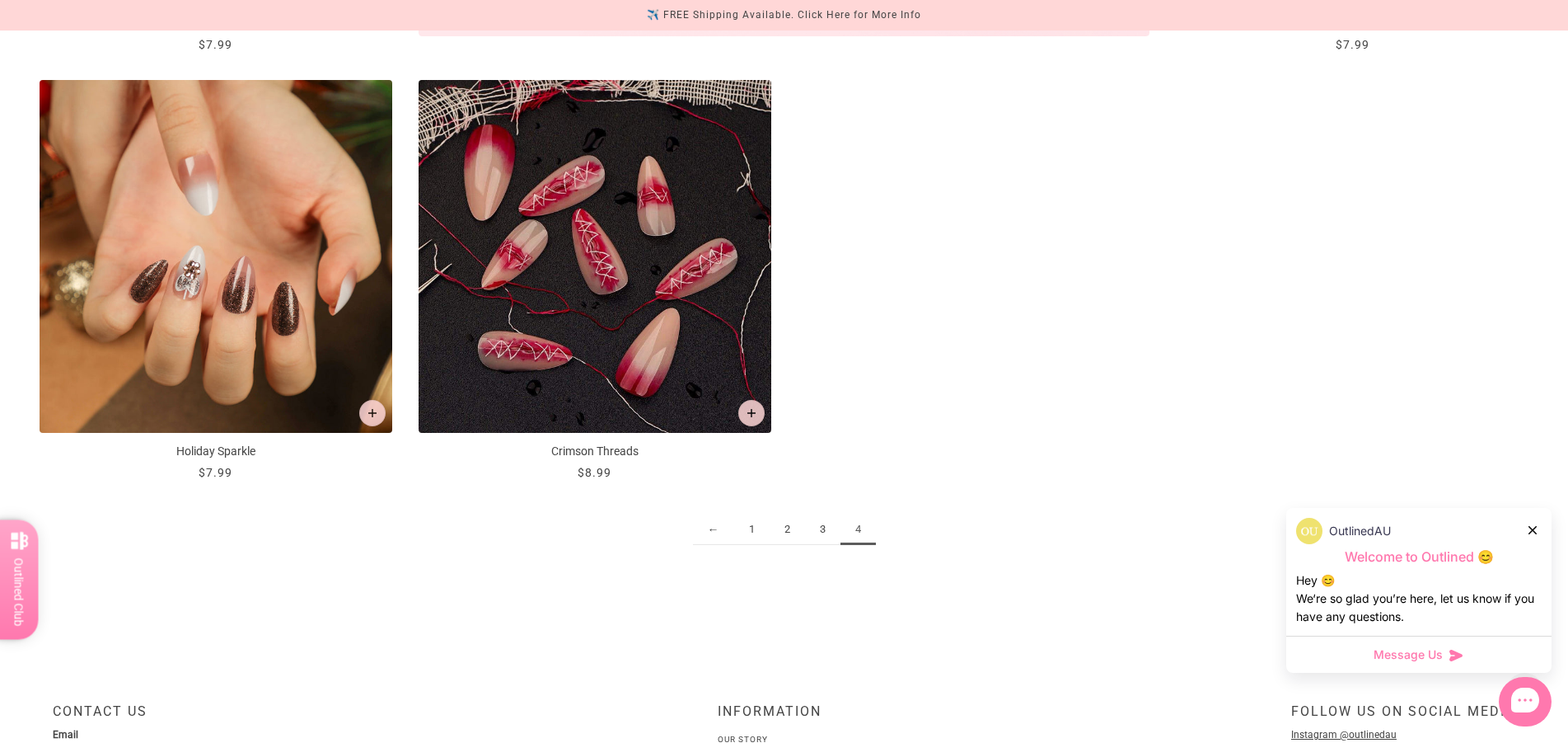
click at [747, 532] on link "1" at bounding box center [752, 529] width 35 height 30
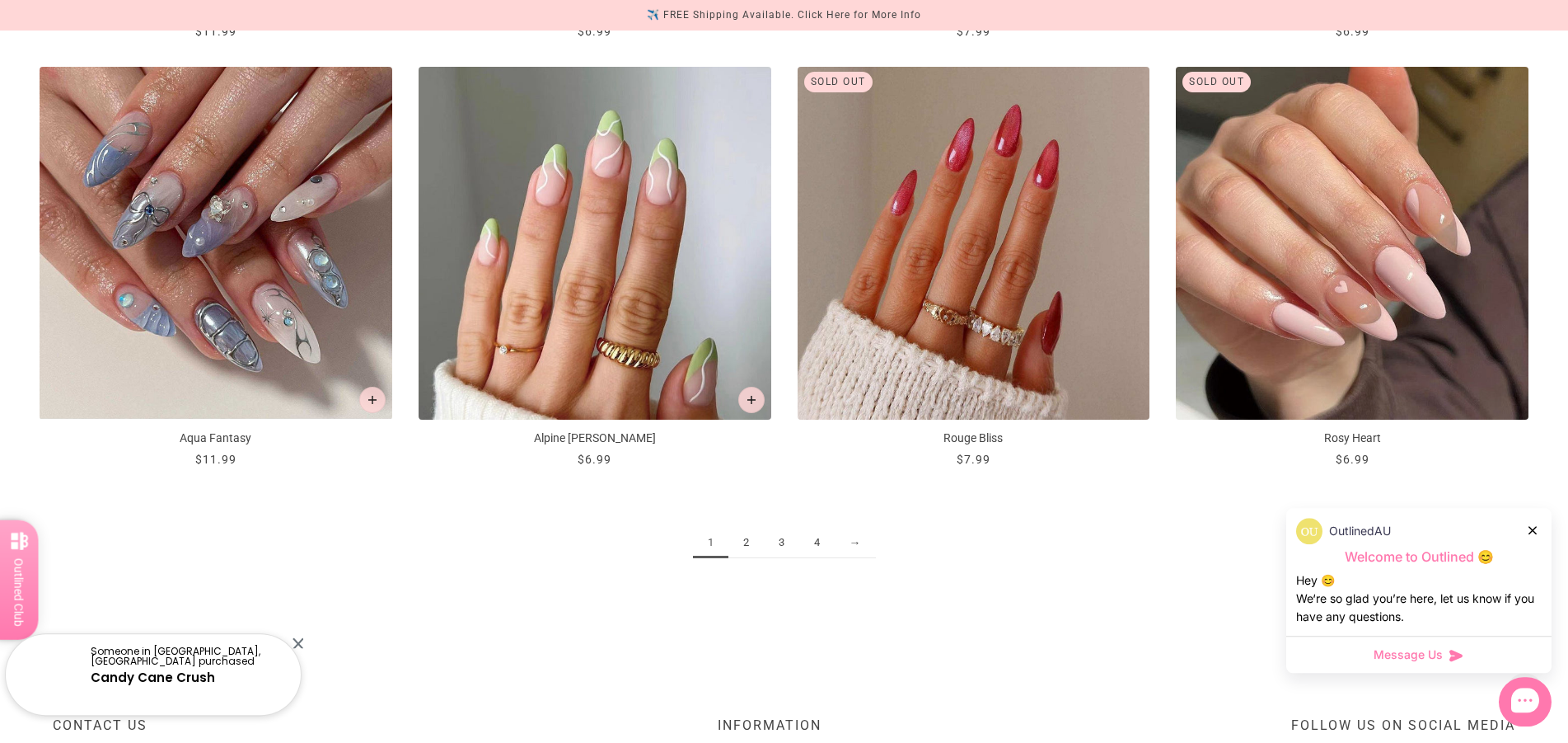
scroll to position [2522, 0]
